Goal: Task Accomplishment & Management: Complete application form

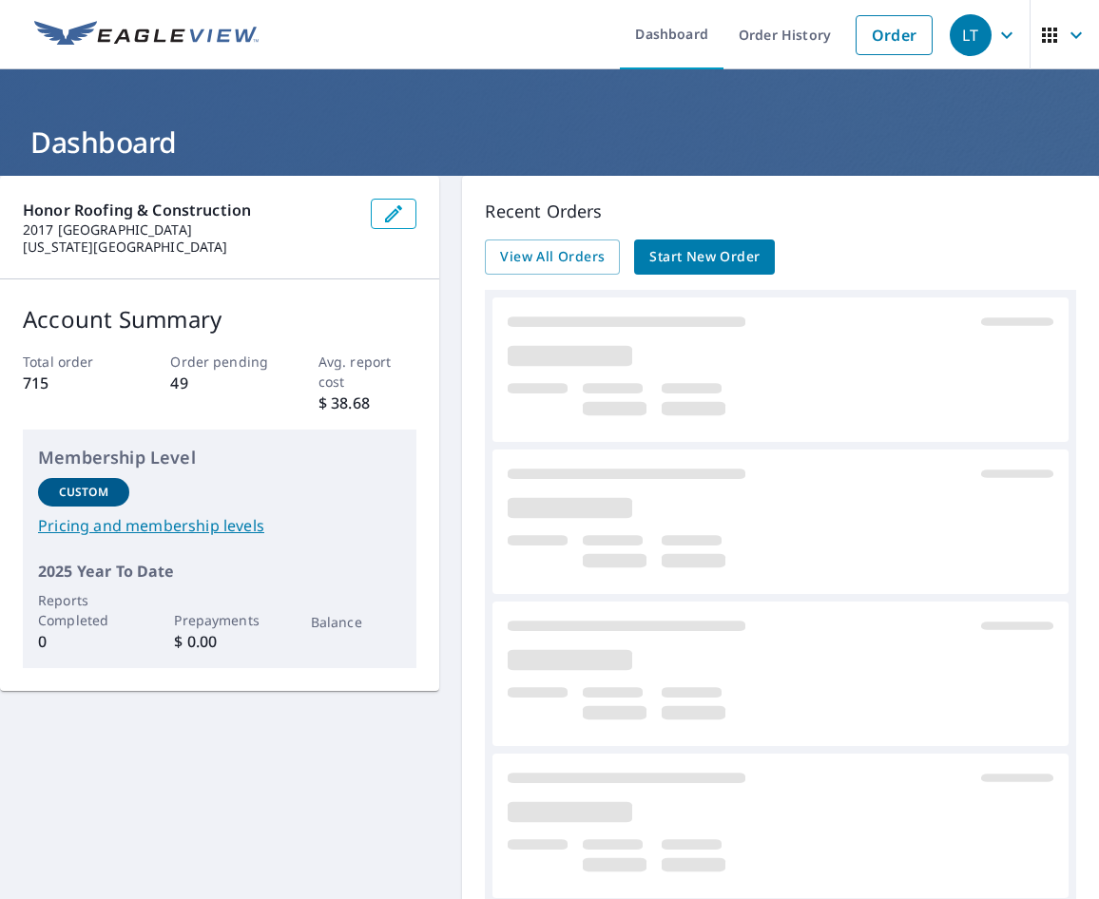
click at [685, 258] on span "Start New Order" at bounding box center [704, 257] width 110 height 24
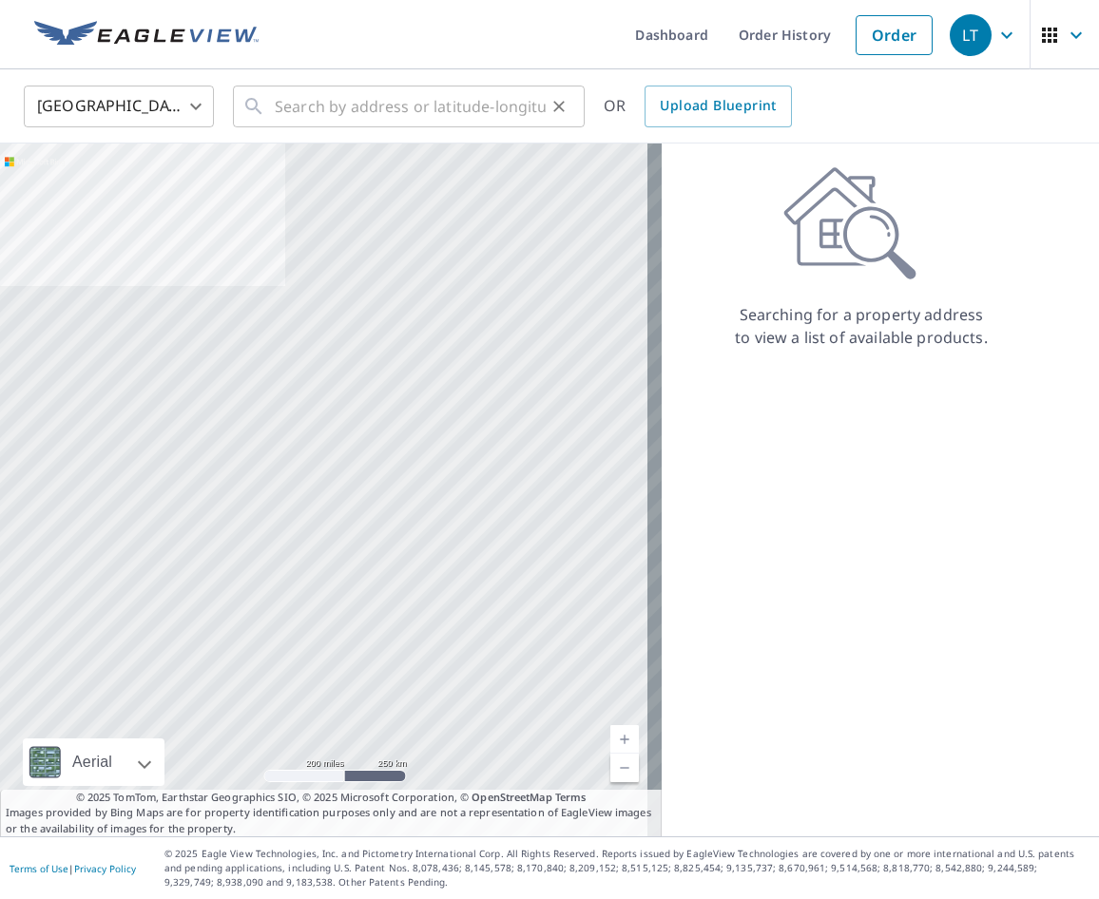
click at [270, 106] on div "​" at bounding box center [409, 107] width 352 height 42
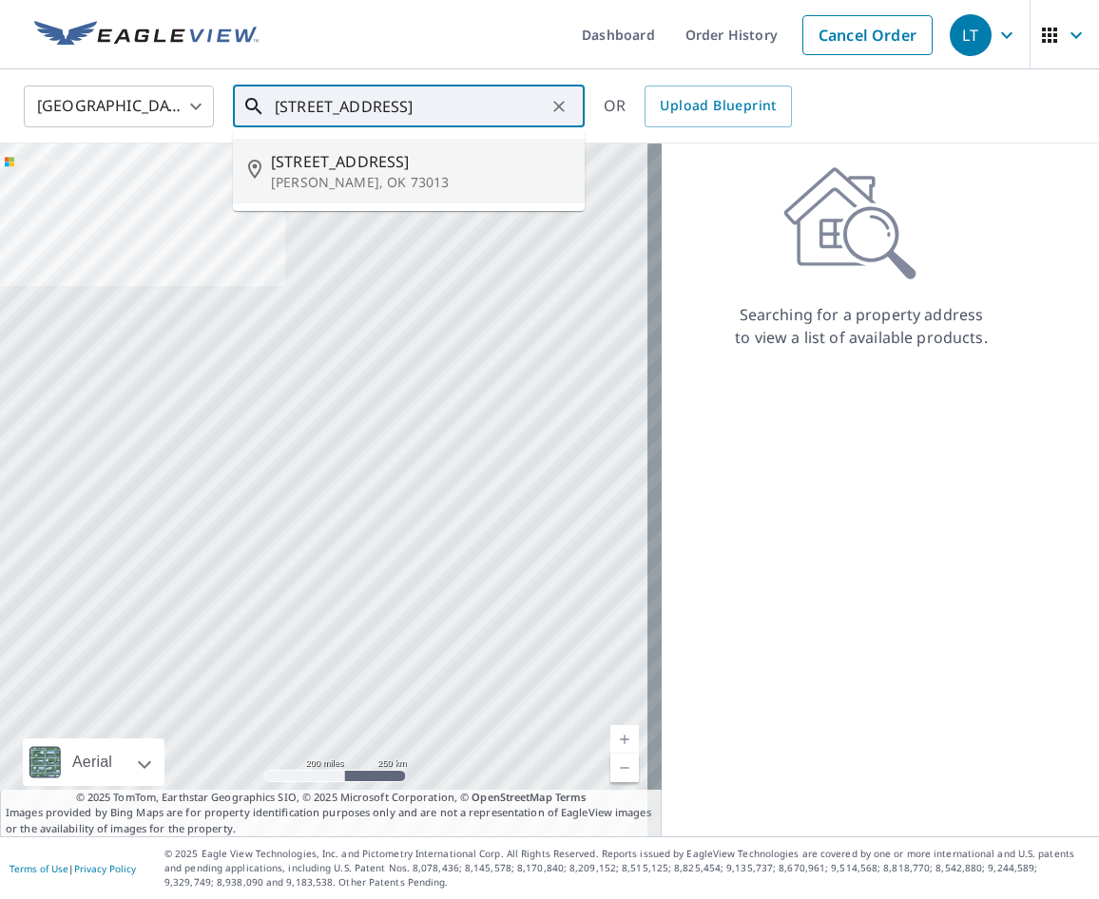
click at [343, 161] on span "[STREET_ADDRESS]" at bounding box center [420, 161] width 298 height 23
type input "[STREET_ADDRESS]"
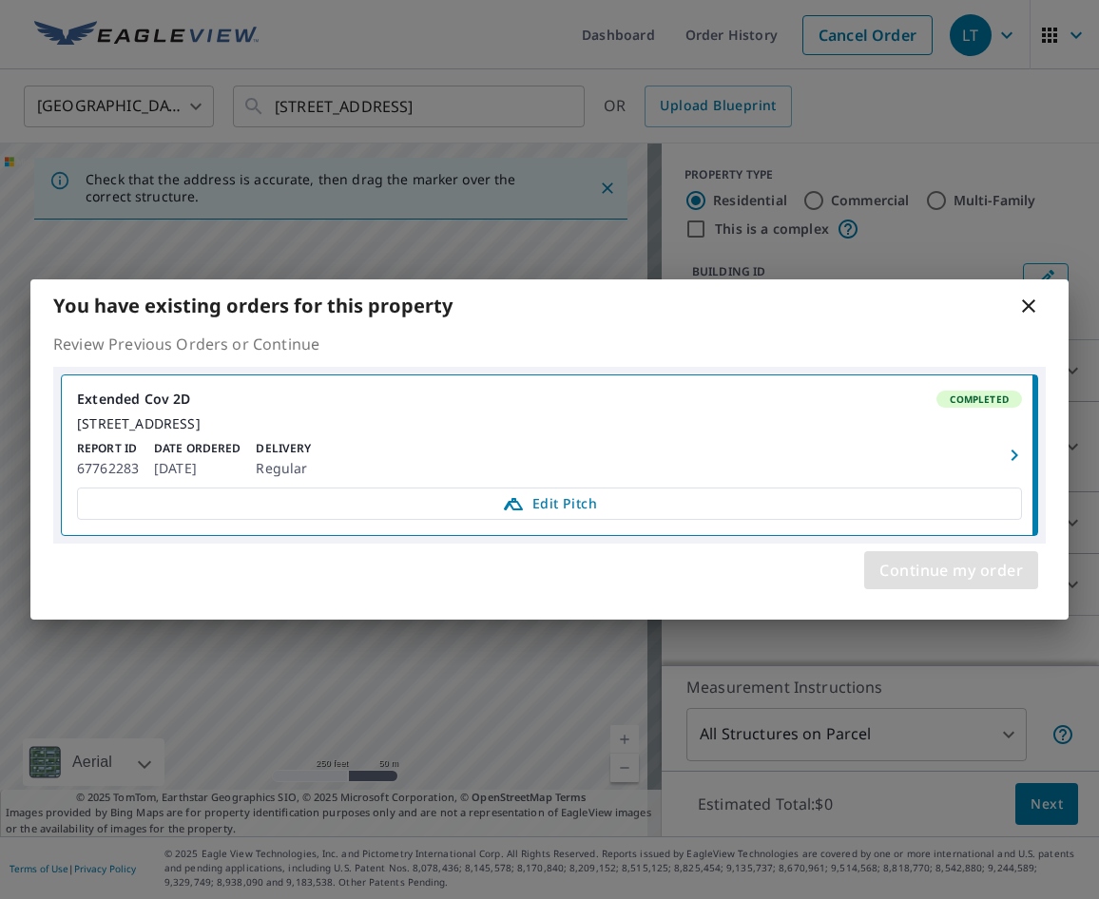
click at [945, 584] on span "Continue my order" at bounding box center [951, 570] width 144 height 27
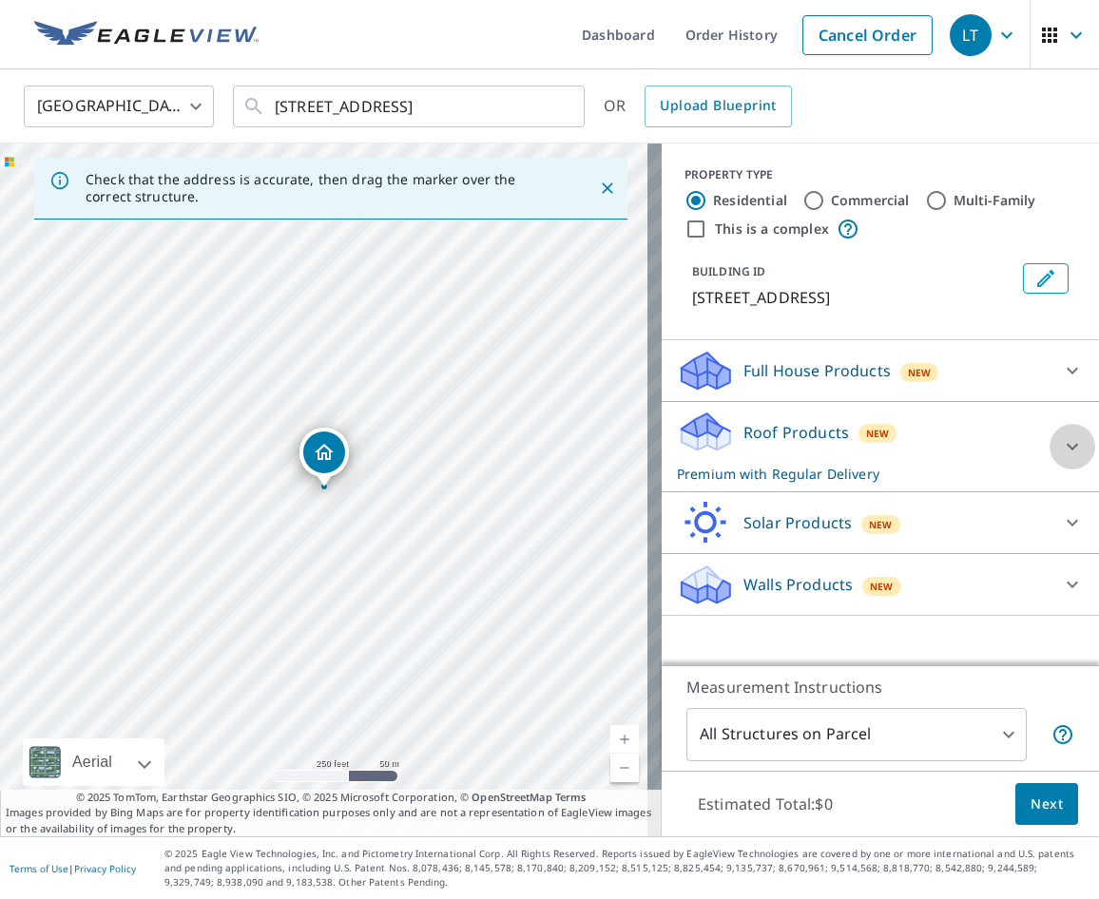
click at [1066, 451] on icon at bounding box center [1071, 447] width 11 height 7
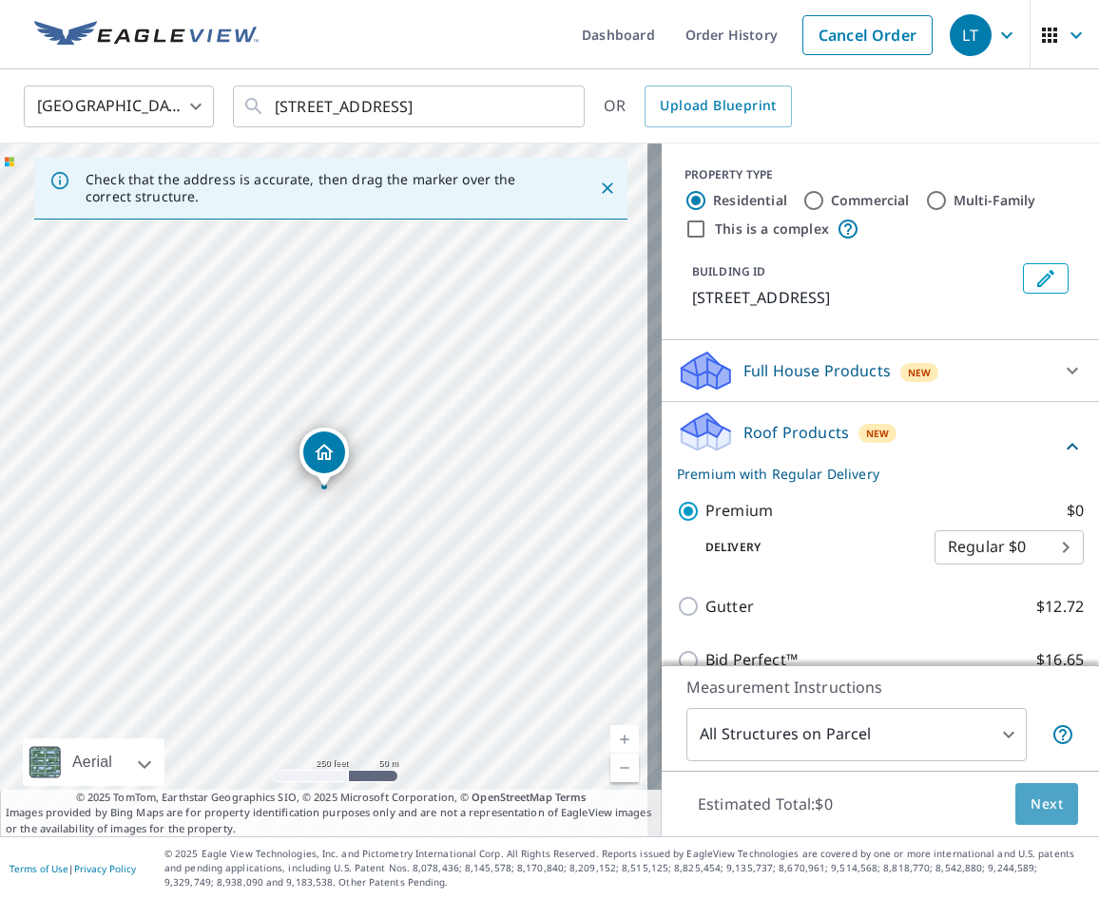
click at [1032, 804] on span "Next" at bounding box center [1046, 805] width 32 height 24
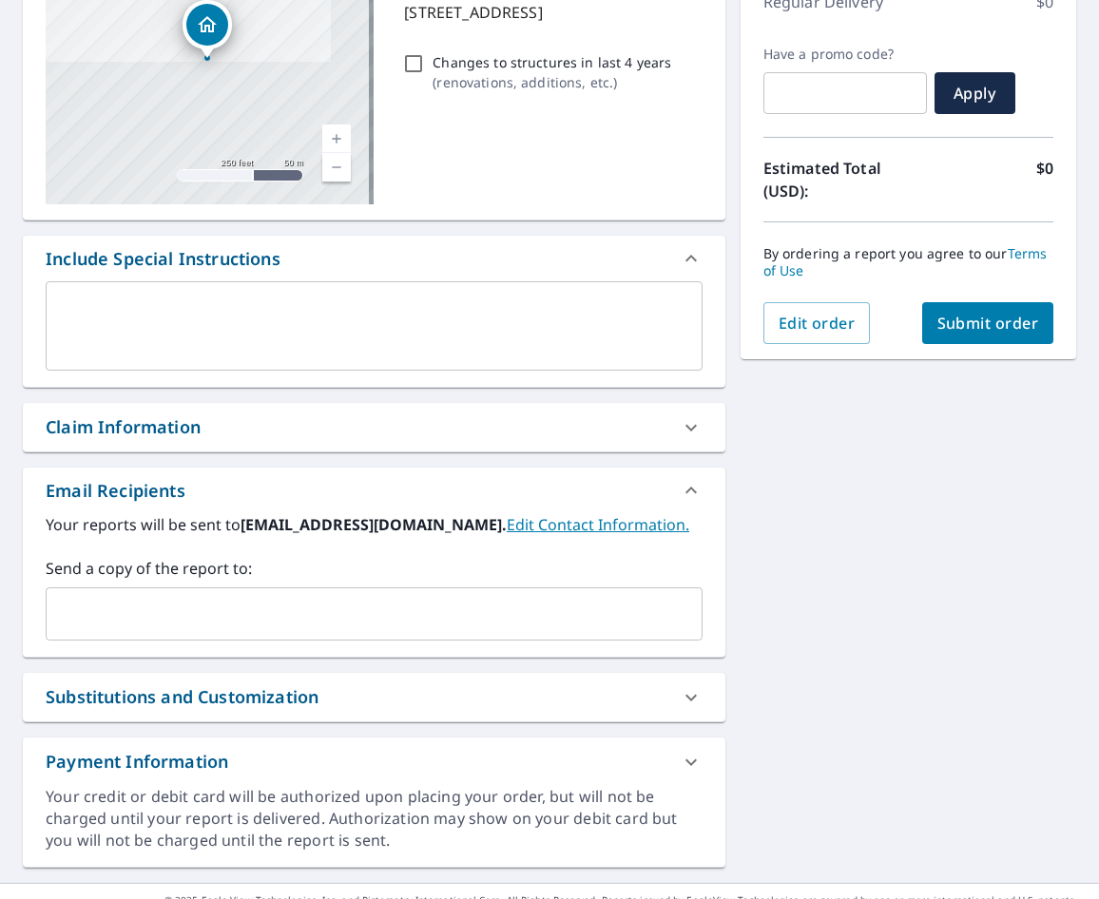
scroll to position [334, 0]
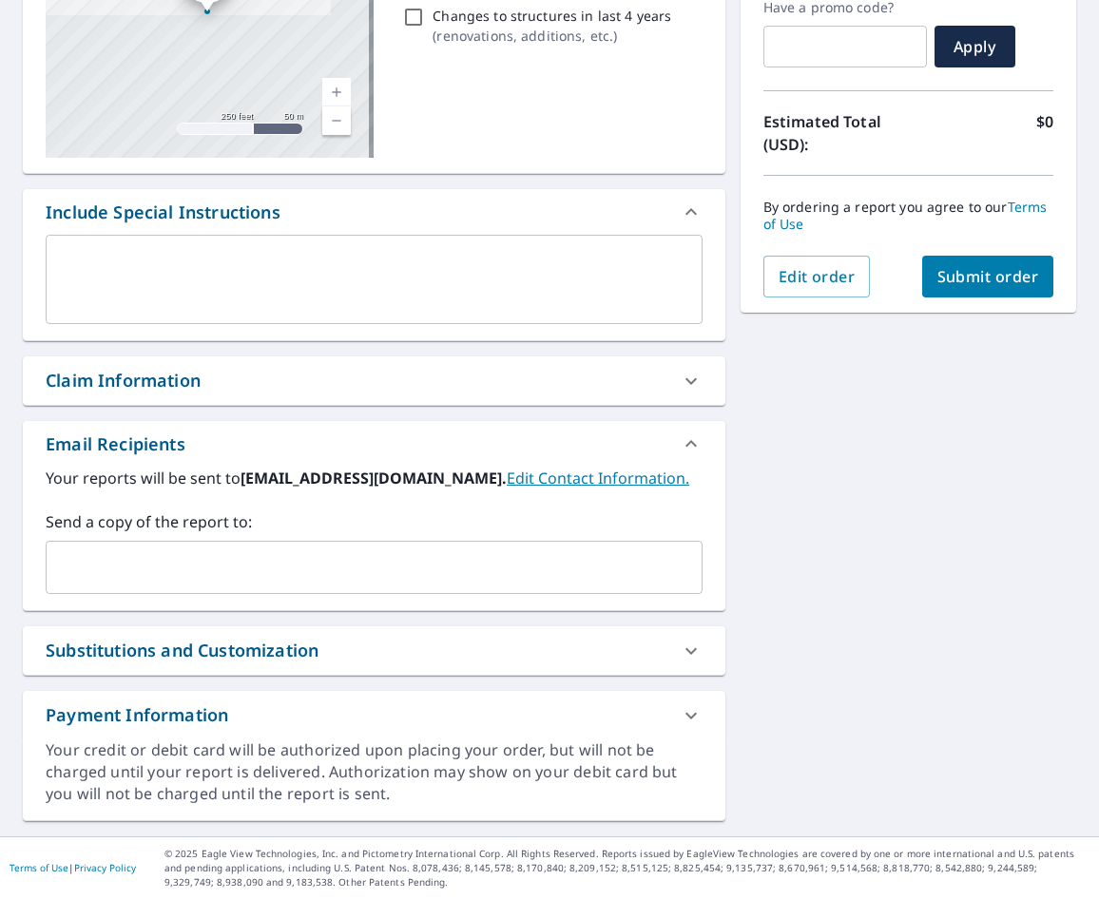
click at [74, 555] on input "text" at bounding box center [359, 567] width 611 height 36
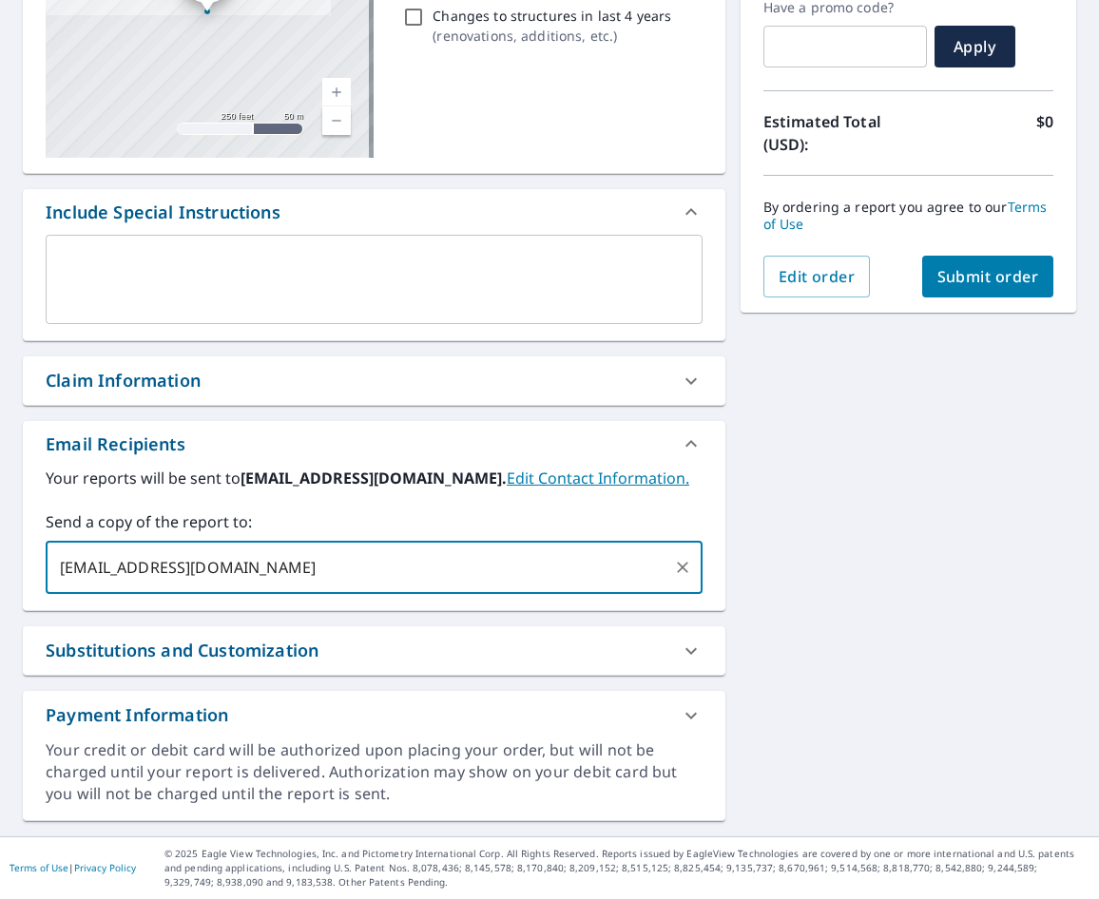
type input "[EMAIL_ADDRESS][DOMAIN_NAME]"
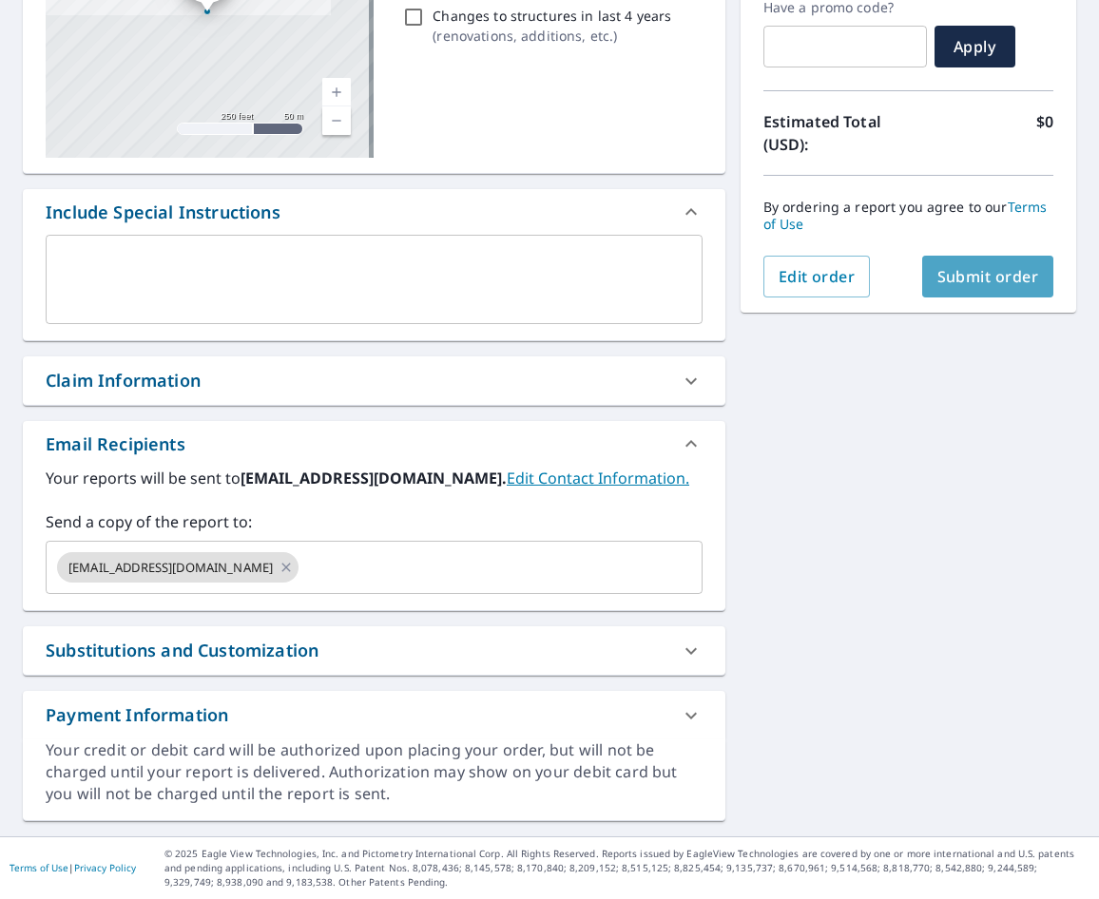
click at [982, 278] on span "Submit order" at bounding box center [988, 276] width 102 height 21
checkbox input "true"
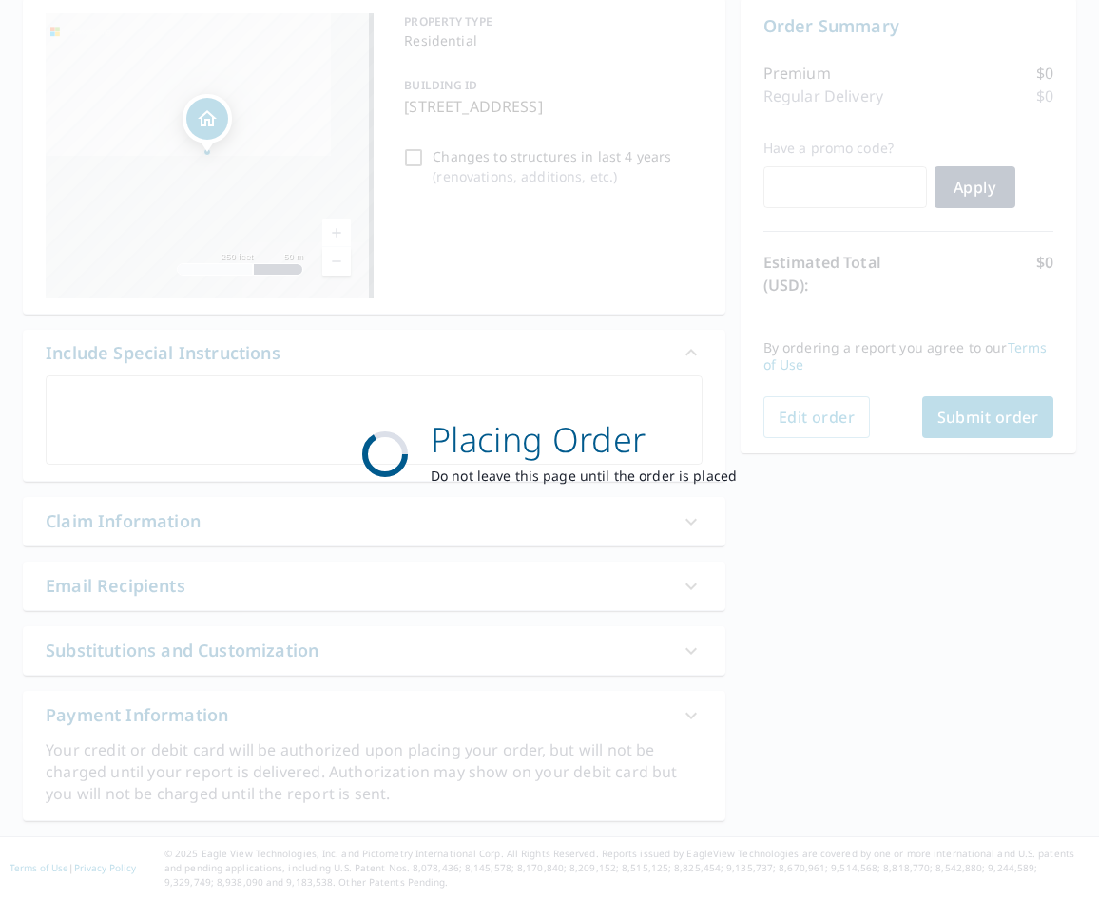
scroll to position [193, 0]
